Goal: Entertainment & Leisure: Consume media (video, audio)

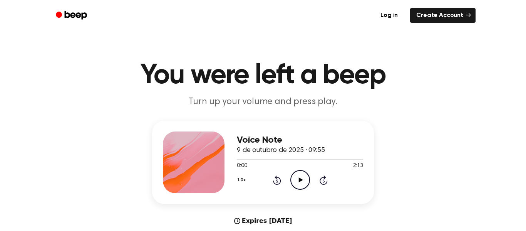
click at [298, 175] on icon "Play Audio" at bounding box center [300, 180] width 20 height 20
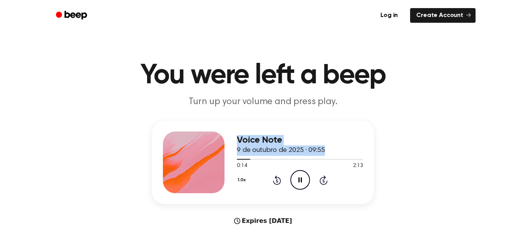
drag, startPoint x: 248, startPoint y: 161, endPoint x: 224, endPoint y: 162, distance: 23.9
click at [224, 162] on div "Voice Note 9 de outubro de 2025 · 09:55 0:14 2:13 Your browser does not support…" at bounding box center [263, 161] width 222 height 83
click at [248, 160] on span at bounding box center [248, 159] width 6 height 6
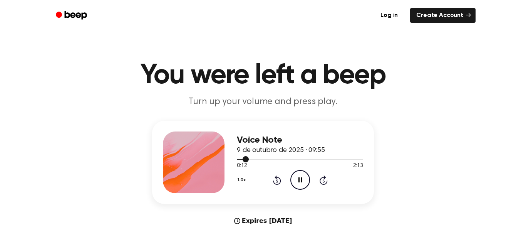
drag, startPoint x: 248, startPoint y: 160, endPoint x: 238, endPoint y: 161, distance: 9.7
click at [238, 161] on div at bounding box center [300, 159] width 126 height 6
click at [237, 162] on span "0:04" at bounding box center [242, 166] width 10 height 8
click at [237, 160] on span at bounding box center [239, 159] width 6 height 6
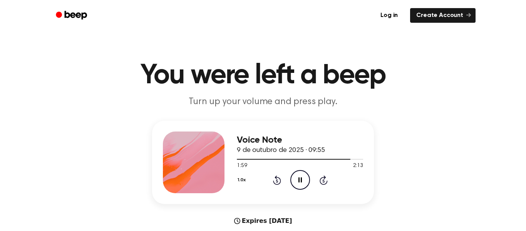
click at [300, 178] on icon at bounding box center [299, 179] width 3 height 5
